Goal: Check status

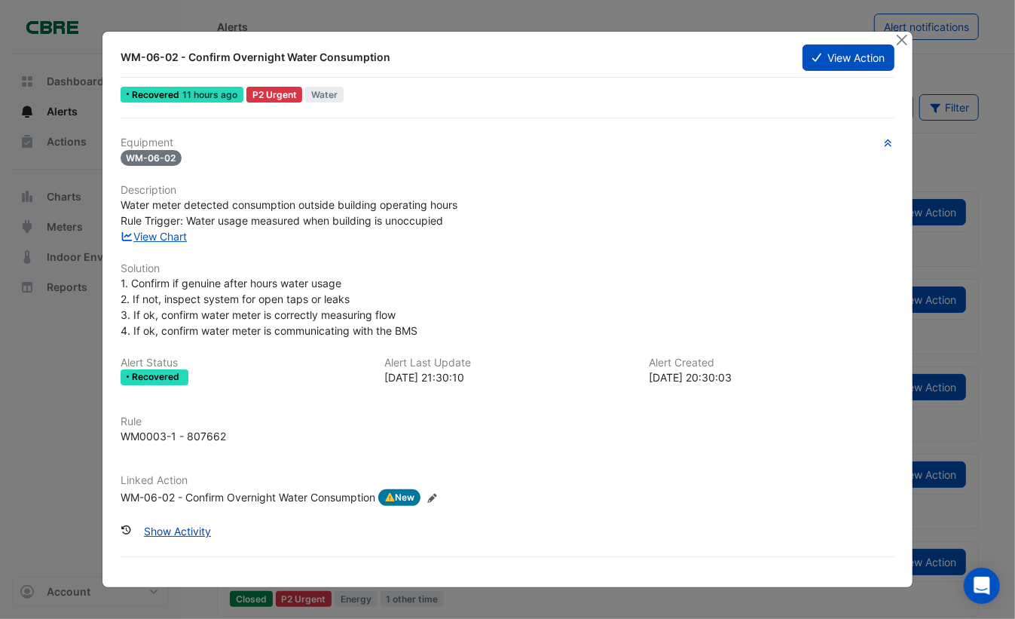
click at [201, 525] on button "Show Activity" at bounding box center [177, 531] width 87 height 26
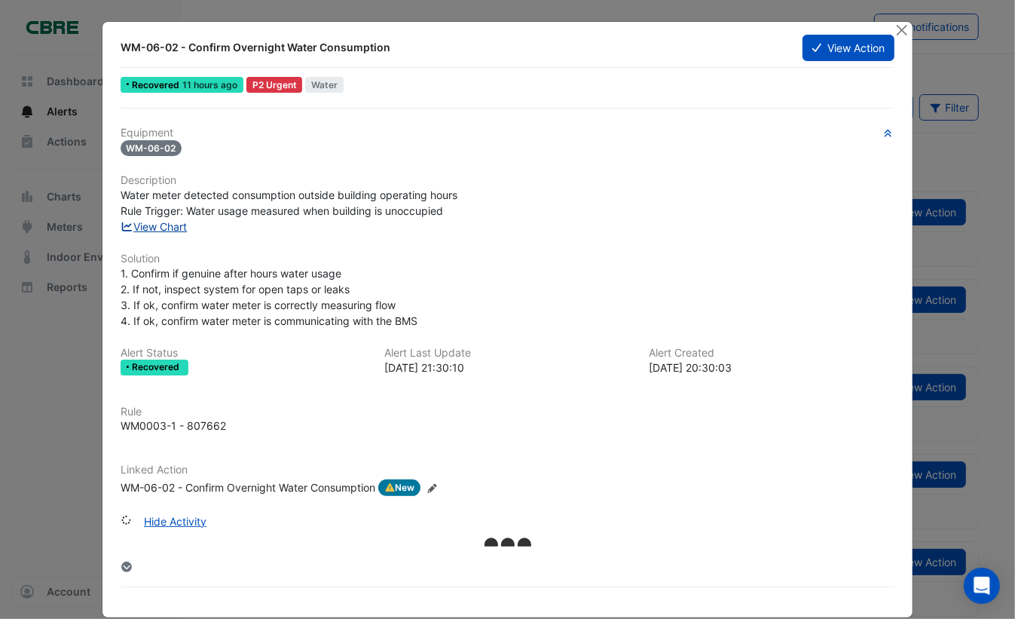
click at [163, 226] on link "View Chart" at bounding box center [154, 226] width 67 height 13
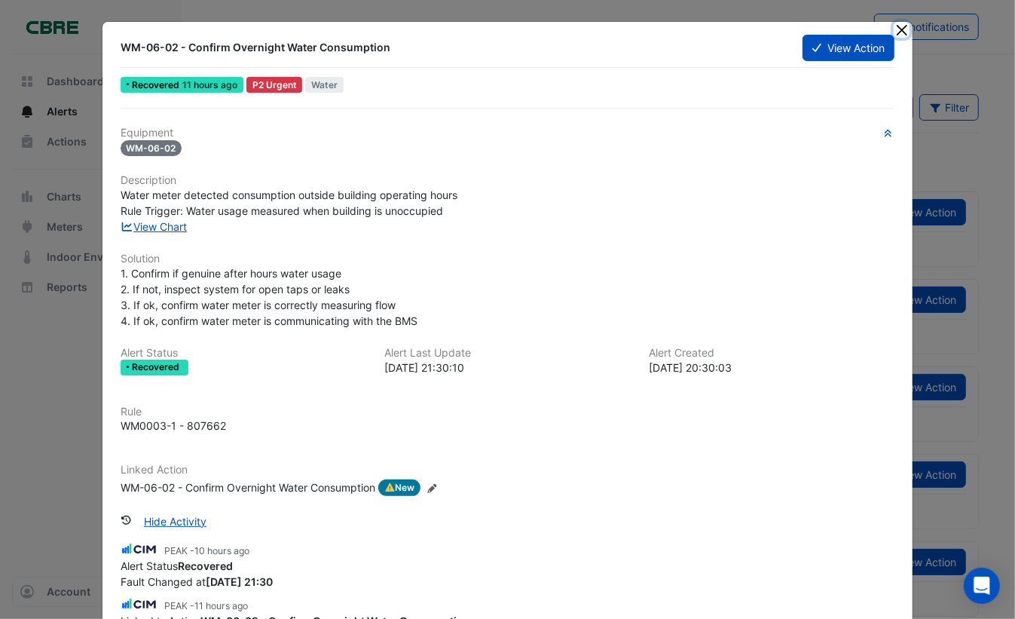
click at [900, 32] on button "Close" at bounding box center [902, 30] width 16 height 16
